Goal: Communication & Community: Answer question/provide support

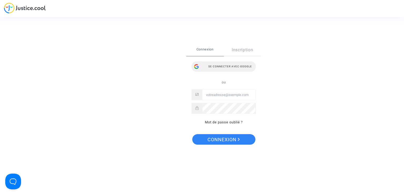
click at [229, 68] on div "Se connecter avec Google" at bounding box center [224, 66] width 64 height 11
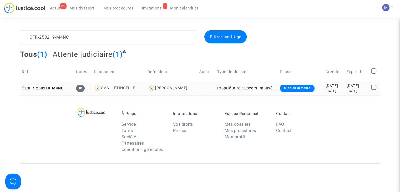
type textarea "CFR-250219-M4NC"
click at [54, 86] on span "CFR-250219-M4NC" at bounding box center [43, 88] width 42 height 4
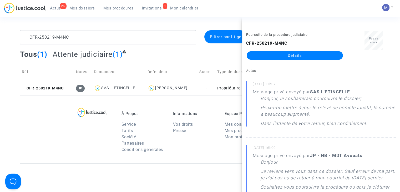
click at [310, 55] on link "Détails" at bounding box center [295, 55] width 96 height 8
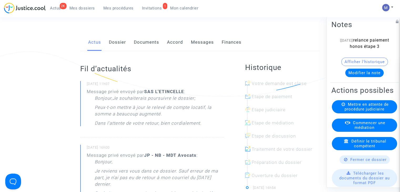
scroll to position [56, 0]
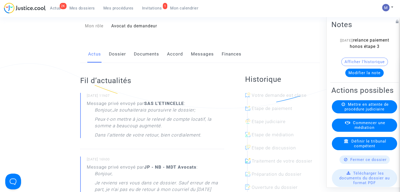
click at [198, 59] on link "Messages" at bounding box center [202, 54] width 23 height 17
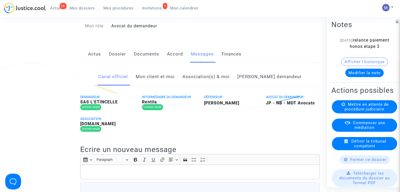
click at [169, 86] on link "Mon client et moi" at bounding box center [155, 76] width 39 height 17
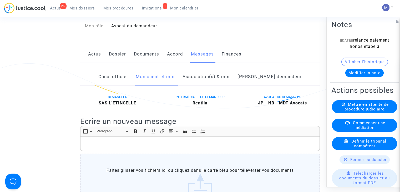
click at [124, 147] on p "Rich Text Editor, main" at bounding box center [200, 144] width 234 height 7
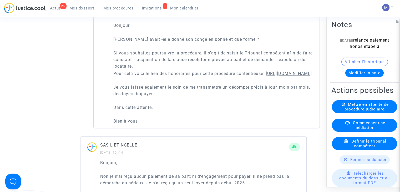
scroll to position [612, 0]
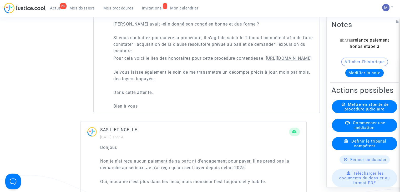
drag, startPoint x: 224, startPoint y: 69, endPoint x: 102, endPoint y: 69, distance: 122.1
click at [102, 69] on div "Bonjour, Madame avait -elle donné son congé en bonne et due forme ? SI vous sou…" at bounding box center [207, 60] width 226 height 106
copy u "https://buy.stripe.com/6oE9Etcr46lSeWI9AE"
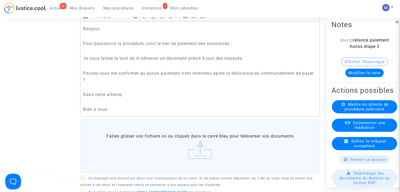
scroll to position [166, 0]
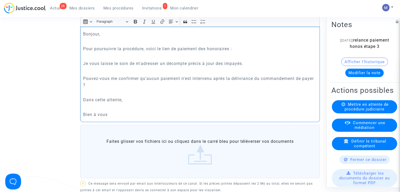
click at [255, 45] on p "Rich Text Editor, main" at bounding box center [200, 41] width 234 height 7
click at [239, 52] on p "Pour poursuivre la procédure, voici le lien de paiement des honoraires :" at bounding box center [200, 49] width 234 height 7
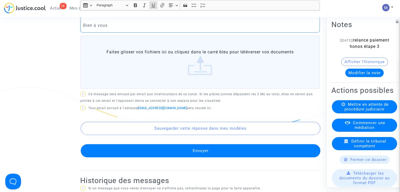
scroll to position [273, 0]
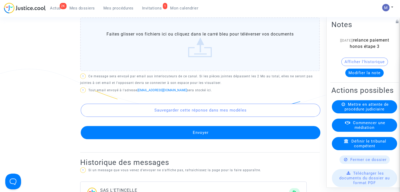
click at [189, 139] on button "Envoyer" at bounding box center [201, 132] width 240 height 13
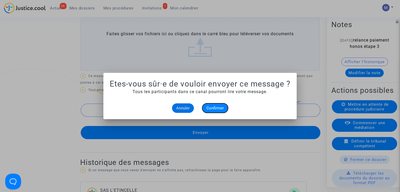
click at [216, 108] on span "Confirmer" at bounding box center [215, 108] width 17 height 5
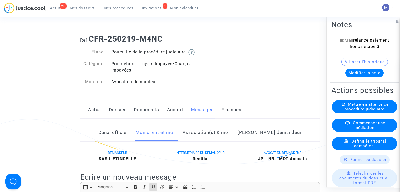
scroll to position [273, 0]
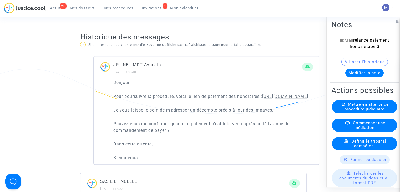
click at [358, 77] on button "Modifier la note" at bounding box center [364, 73] width 38 height 8
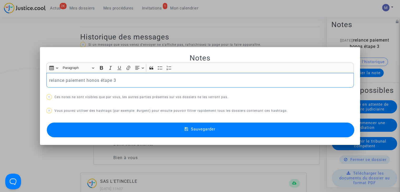
scroll to position [0, 0]
drag, startPoint x: 124, startPoint y: 78, endPoint x: 26, endPoint y: 78, distance: 98.4
click at [26, 78] on div "Notes Rich Text Editor Insert table Insert table Heading Paragraph Paragraph He…" at bounding box center [200, 96] width 400 height 192
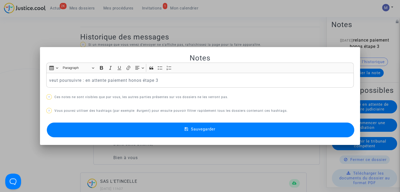
click at [164, 130] on button "Sauvegarder" at bounding box center [201, 130] width 308 height 15
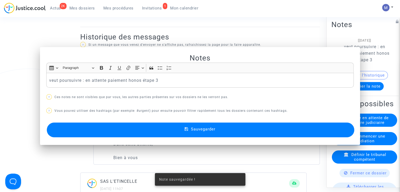
scroll to position [273, 0]
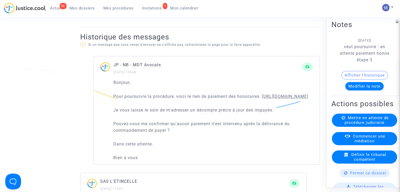
click at [154, 9] on span "Invitations" at bounding box center [152, 8] width 20 height 5
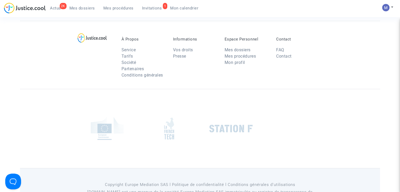
scroll to position [152, 0]
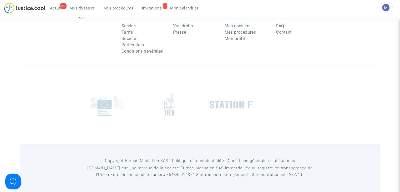
drag, startPoint x: 400, startPoint y: 98, endPoint x: 403, endPoint y: 38, distance: 60.4
click at [400, 38] on html "2K Actus Mes dossiers Mes procédures 1 Invitations Mon calendrier Mon profil Pa…" at bounding box center [200, 22] width 400 height 340
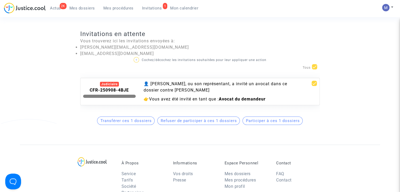
click at [277, 123] on span "Participer à ces 1 dossiers" at bounding box center [273, 120] width 54 height 5
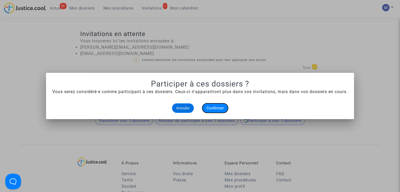
click at [220, 108] on span "Confirmer" at bounding box center [215, 108] width 17 height 5
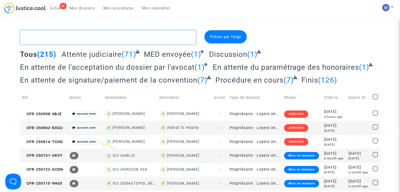
click at [96, 35] on textarea at bounding box center [108, 37] width 176 height 14
paste textarea "CFR-231212-WH9R"
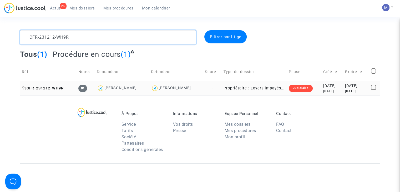
type textarea "CFR-231212-WH9R"
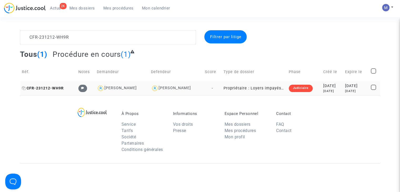
click at [51, 88] on span "CFR-231212-WH9R" at bounding box center [43, 88] width 42 height 4
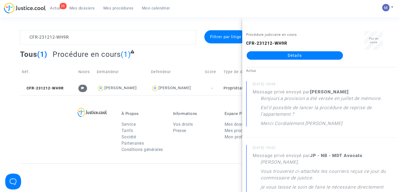
click at [288, 49] on div "CFR-231212-WH9R Détails" at bounding box center [294, 49] width 97 height 19
click at [280, 55] on link "Détails" at bounding box center [295, 55] width 96 height 8
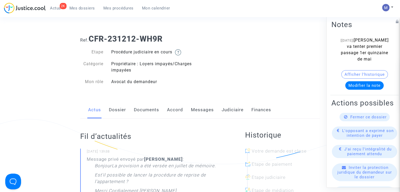
click at [202, 108] on link "Messages" at bounding box center [202, 109] width 23 height 17
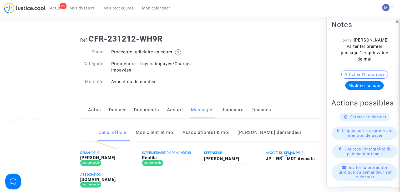
click at [164, 134] on link "Mon client et moi" at bounding box center [155, 132] width 39 height 17
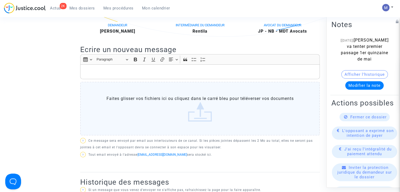
scroll to position [126, 0]
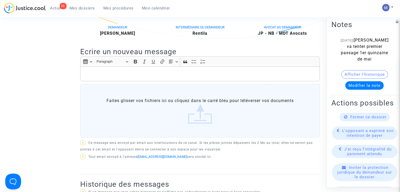
click at [138, 72] on p "Rich Text Editor, main" at bounding box center [200, 74] width 234 height 7
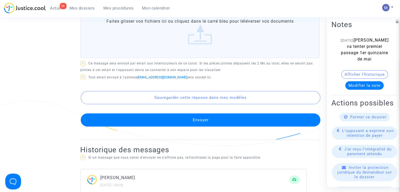
scroll to position [248, 0]
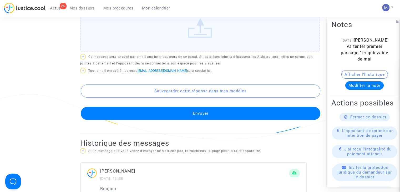
click at [198, 114] on button "Envoyer" at bounding box center [201, 113] width 240 height 13
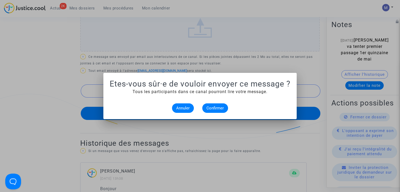
scroll to position [0, 0]
click at [209, 111] on button "Confirmer" at bounding box center [215, 107] width 26 height 9
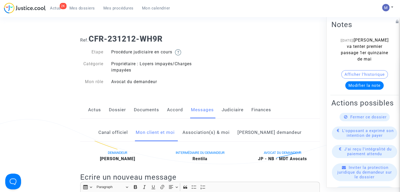
scroll to position [248, 0]
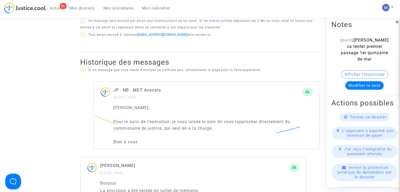
click at [82, 9] on span "Mes dossiers" at bounding box center [82, 8] width 26 height 5
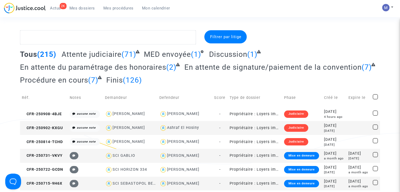
click at [99, 68] on span "En attente du paramétrage des honoraires" at bounding box center [93, 67] width 146 height 9
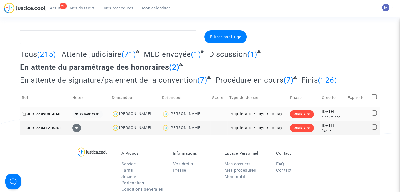
click at [55, 114] on span "CFR-250908-4BJE" at bounding box center [42, 114] width 40 height 4
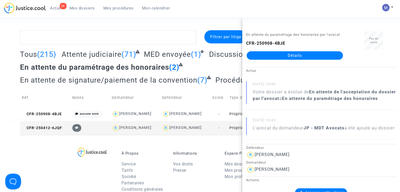
click at [290, 60] on div "En attente du paramétrage des honoraires par l'avocat CFR-250908-4BJE Détails" at bounding box center [294, 47] width 105 height 33
click at [287, 55] on link "Détails" at bounding box center [295, 55] width 96 height 8
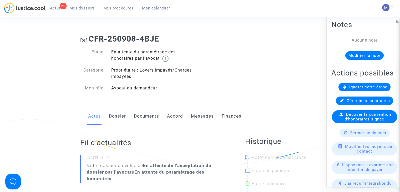
click at [110, 114] on link "Dossier" at bounding box center [117, 116] width 17 height 17
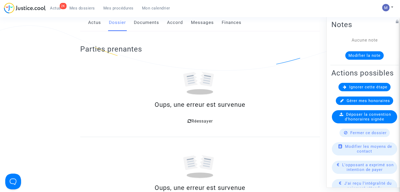
scroll to position [104, 0]
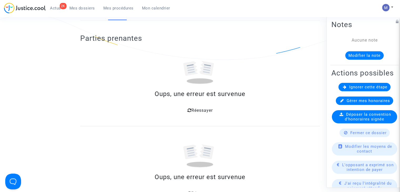
click at [73, 9] on span "Mes dossiers" at bounding box center [82, 8] width 26 height 5
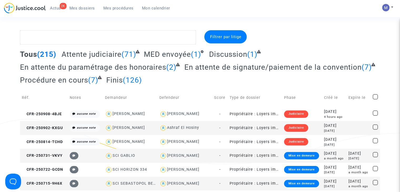
click at [145, 70] on span "En attente du paramétrage des honoraires" at bounding box center [93, 67] width 146 height 9
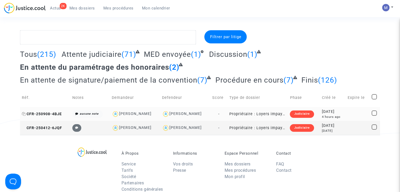
click at [48, 114] on span "CFR-250908-4BJE" at bounding box center [42, 114] width 40 height 4
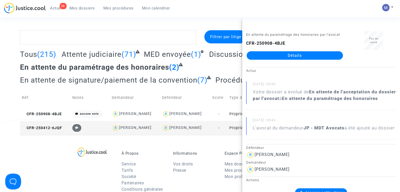
click at [299, 54] on link "Détails" at bounding box center [295, 55] width 96 height 8
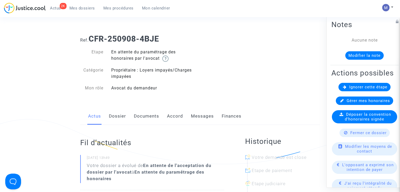
click at [121, 118] on link "Dossier" at bounding box center [117, 116] width 17 height 17
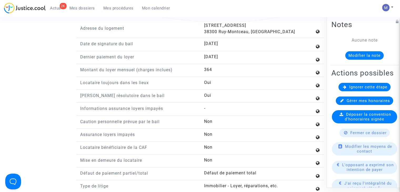
scroll to position [580, 0]
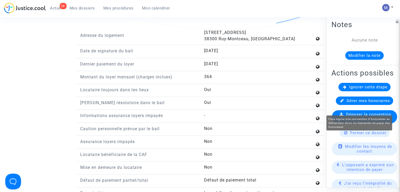
click at [360, 103] on span "Gérer mes honoraires" at bounding box center [368, 100] width 43 height 5
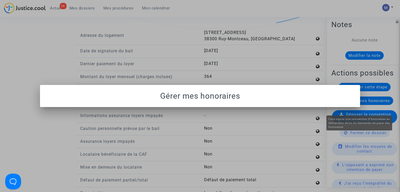
scroll to position [0, 0]
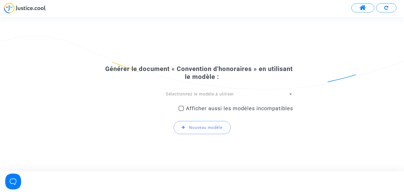
click at [229, 94] on span "Sélectionnez le modèle à utiliser" at bounding box center [200, 94] width 68 height 5
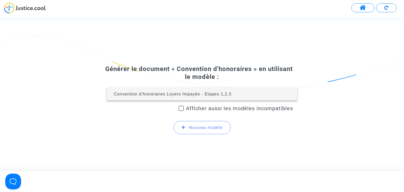
click at [229, 94] on span "Convention d'honoraires Loyers Impayés - Etapes 1,2,3" at bounding box center [173, 94] width 118 height 4
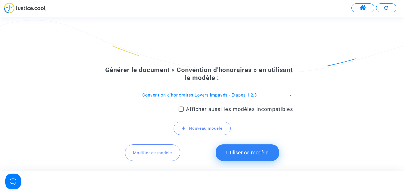
click at [243, 153] on button "Utiliser ce modèle" at bounding box center [247, 152] width 63 height 16
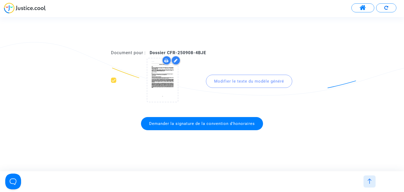
click at [201, 126] on span "Demander la signature de la convention d'honoraires" at bounding box center [202, 123] width 122 height 13
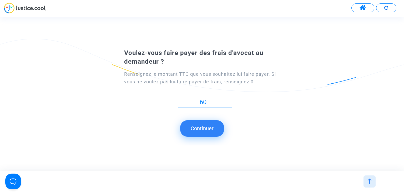
type input "60"
click at [201, 126] on button "Continuer" at bounding box center [202, 128] width 44 height 16
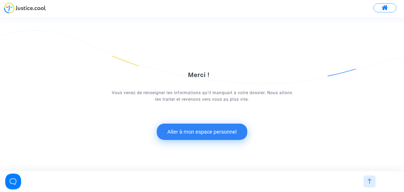
click at [197, 131] on button "Aller à mon espace personnel" at bounding box center [202, 132] width 91 height 16
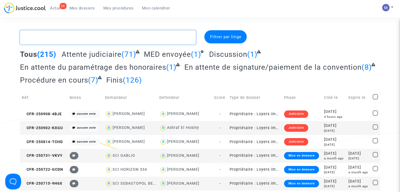
click at [67, 41] on textarea at bounding box center [108, 37] width 176 height 14
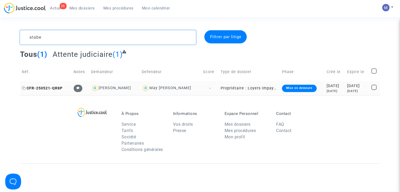
type textarea "atabe"
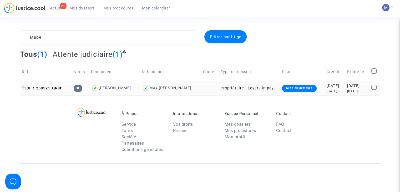
click at [41, 89] on span "CFR-250521-QR8P" at bounding box center [42, 88] width 41 height 4
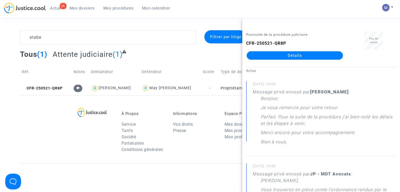
click at [307, 57] on link "Détails" at bounding box center [295, 55] width 96 height 8
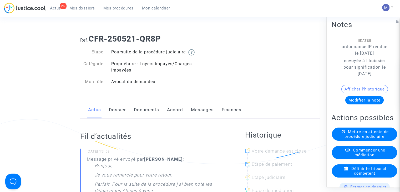
click at [206, 116] on link "Messages" at bounding box center [202, 109] width 23 height 17
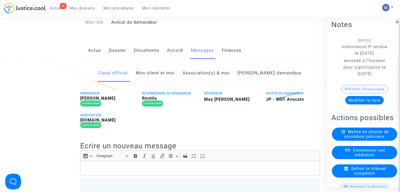
scroll to position [68, 0]
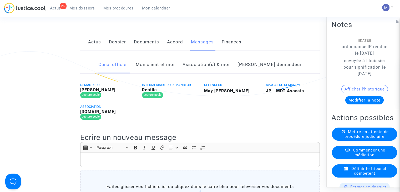
click at [175, 70] on link "Mon client et moi" at bounding box center [155, 64] width 39 height 17
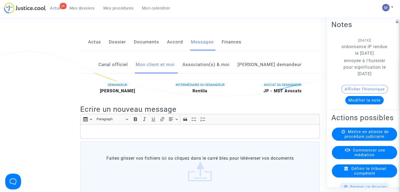
click at [99, 135] on p "Rich Text Editor, main" at bounding box center [200, 131] width 234 height 7
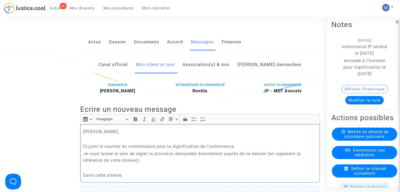
scroll to position [73, 0]
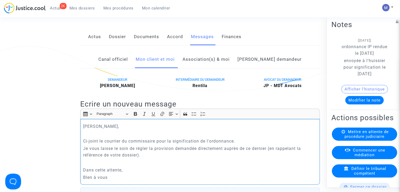
click at [87, 181] on p "BIen à vous" at bounding box center [200, 177] width 234 height 7
click at [126, 173] on p "Dans cette attente," at bounding box center [200, 170] width 234 height 7
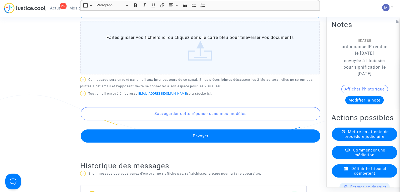
scroll to position [249, 0]
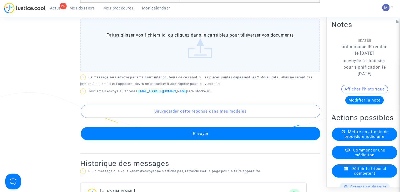
click at [210, 136] on button "Envoyer" at bounding box center [201, 133] width 240 height 13
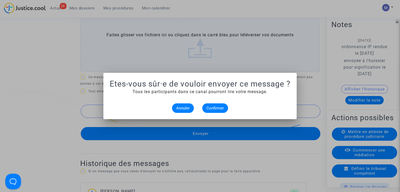
scroll to position [0, 0]
click at [214, 105] on button "Confirmer" at bounding box center [215, 107] width 26 height 9
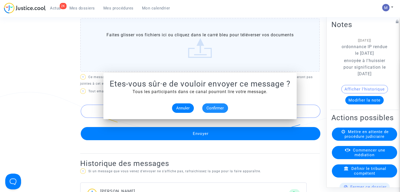
scroll to position [249, 0]
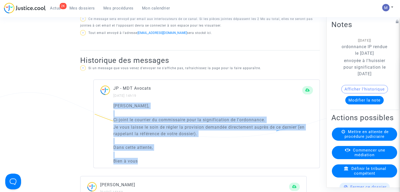
drag, startPoint x: 153, startPoint y: 166, endPoint x: 104, endPoint y: 112, distance: 72.7
click at [104, 112] on div "Cher Monsieur, Ci-joint le courrier du commissaire pour la signification de l'o…" at bounding box center [207, 135] width 226 height 65
copy div "Cher Monsieur, Ci-joint le courrier du commissaire pour la signification de l'o…"
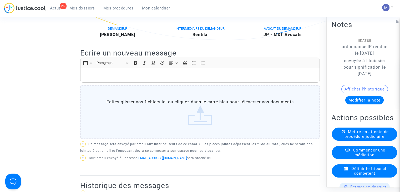
scroll to position [122, 0]
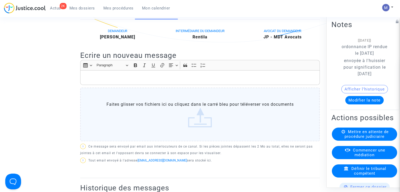
click at [130, 81] on p "Rich Text Editor, main" at bounding box center [200, 77] width 234 height 7
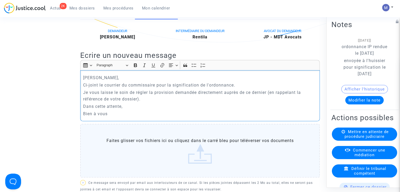
click at [158, 88] on p "Ci-joint le courrier du commissaire pour la signification de l'ordonnance." at bounding box center [200, 85] width 234 height 7
click at [154, 102] on p "Je vous laisse le soin de régler la provision demandée directement auprès de ce…" at bounding box center [200, 95] width 234 height 13
click at [201, 163] on label "Faites glisser vos fichiers ici ou cliquez dans le carré bleu pour téléverser v…" at bounding box center [200, 151] width 240 height 54
click at [0, 0] on input "Faites glisser vos fichiers ici ou cliquez dans le carré bleu pour téléverser v…" at bounding box center [0, 0] width 0 height 0
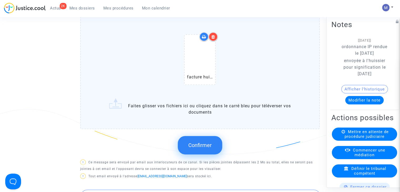
scroll to position [249, 0]
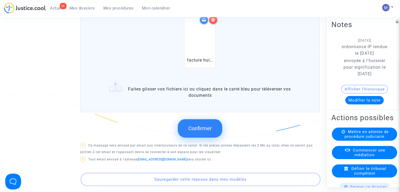
click at [197, 95] on label "facture huissier provision.pdf Faites glisser vos fichiers ici ou cliquez dans …" at bounding box center [200, 54] width 240 height 116
click at [0, 0] on input "facture huissier provision.pdf Faites glisser vos fichiers ici ou cliquez dans …" at bounding box center [0, 0] width 0 height 0
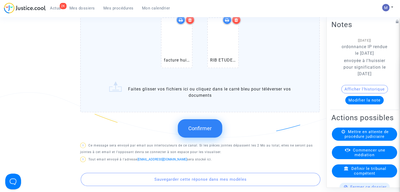
click at [201, 132] on span "Confirmer" at bounding box center [199, 128] width 23 height 6
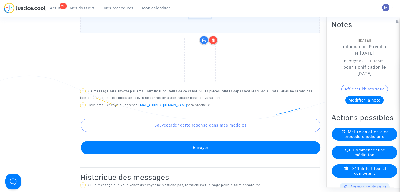
scroll to position [269, 0]
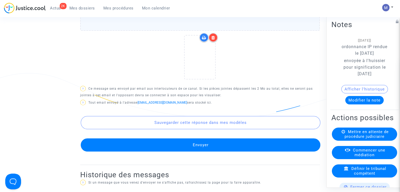
click at [219, 150] on button "Envoyer" at bounding box center [201, 144] width 240 height 13
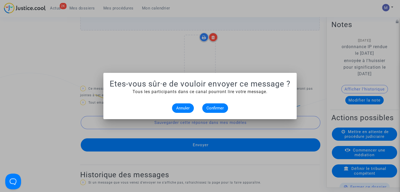
scroll to position [0, 0]
click at [215, 105] on button "Confirmer" at bounding box center [215, 107] width 26 height 9
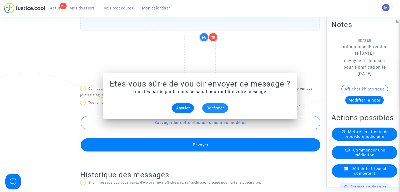
scroll to position [269, 0]
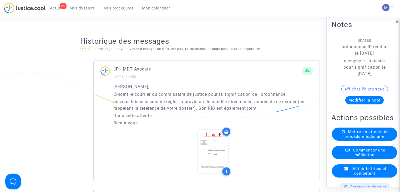
click at [347, 100] on button "Modifier la note" at bounding box center [364, 100] width 38 height 8
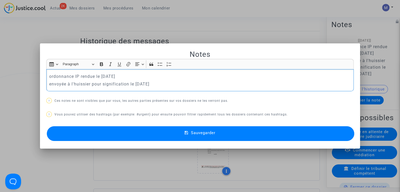
click at [161, 82] on p "envoyée à l'huissier pour signification le 04/09/2025" at bounding box center [200, 84] width 302 height 7
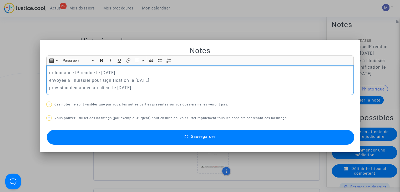
click at [218, 138] on button "Sauvegarder" at bounding box center [201, 137] width 308 height 15
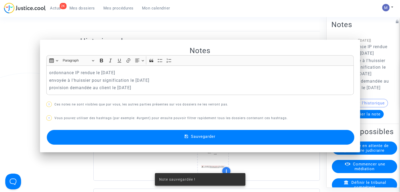
scroll to position [269, 0]
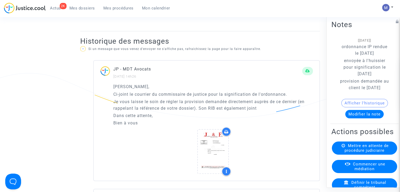
click at [77, 6] on span "Mes dossiers" at bounding box center [82, 8] width 26 height 5
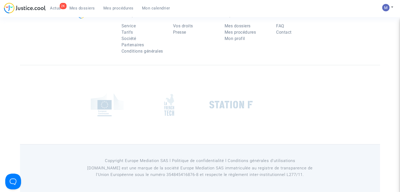
scroll to position [53, 0]
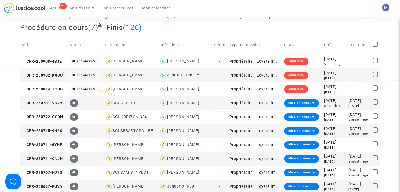
scroll to position [269, 0]
